Goal: Find specific page/section: Find specific page/section

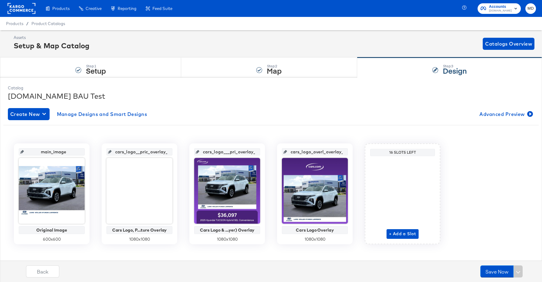
scroll to position [5, 0]
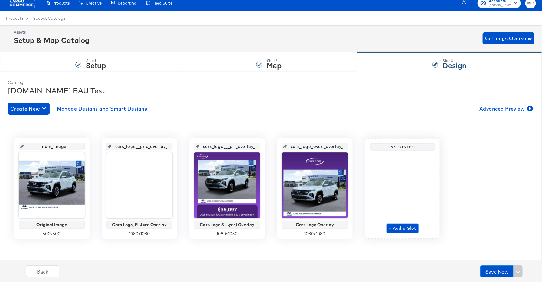
click at [14, 11] on div "Products / Product Catalogs" at bounding box center [271, 17] width 542 height 13
click at [11, 4] on rect at bounding box center [22, 3] width 28 height 11
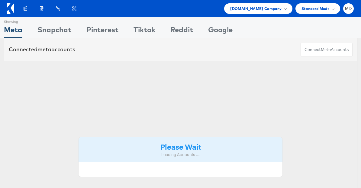
click at [294, 3] on ul "[DOMAIN_NAME] Company Switch Company American Eagle Outfitters At Home Bergdorf…" at bounding box center [287, 8] width 133 height 11
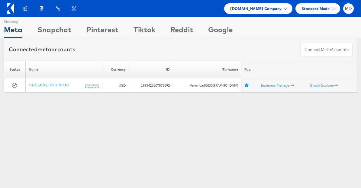
click at [290, 6] on div "[DOMAIN_NAME] Company" at bounding box center [258, 8] width 68 height 11
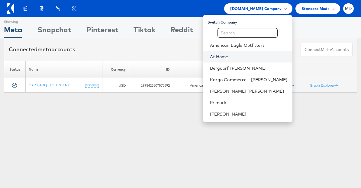
click at [231, 55] on link "At Home" at bounding box center [249, 57] width 78 height 6
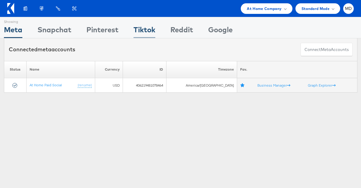
click at [155, 34] on div "Tiktok" at bounding box center [145, 31] width 22 height 14
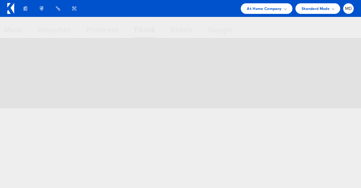
click at [298, 65] on icon at bounding box center [300, 63] width 13 height 15
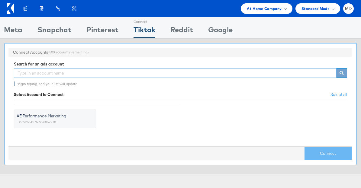
click at [60, 74] on input "text" at bounding box center [175, 73] width 323 height 10
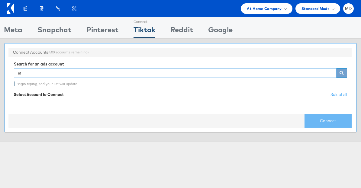
type input "a"
